Goal: Find specific page/section: Find specific page/section

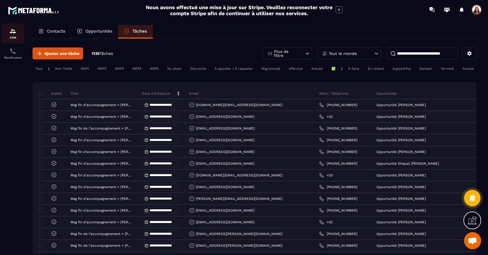
click at [20, 34] on div "CRM" at bounding box center [12, 33] width 23 height 11
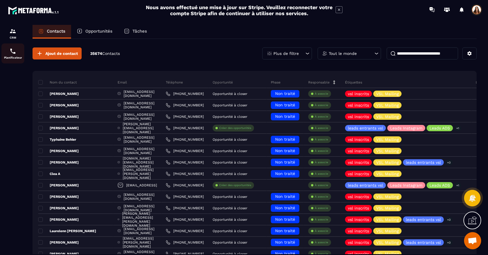
click at [14, 52] on img at bounding box center [12, 51] width 7 height 7
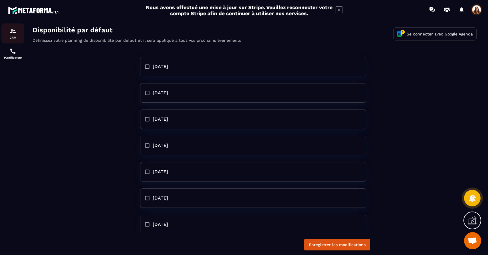
click at [13, 30] on img at bounding box center [12, 31] width 7 height 7
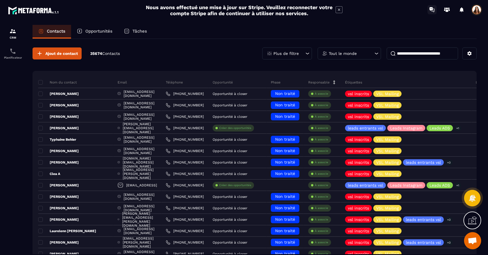
click at [434, 11] on icon at bounding box center [432, 9] width 9 height 9
click at [136, 33] on p "Tâches" at bounding box center [139, 31] width 15 height 5
